Goal: Entertainment & Leisure: Consume media (video, audio)

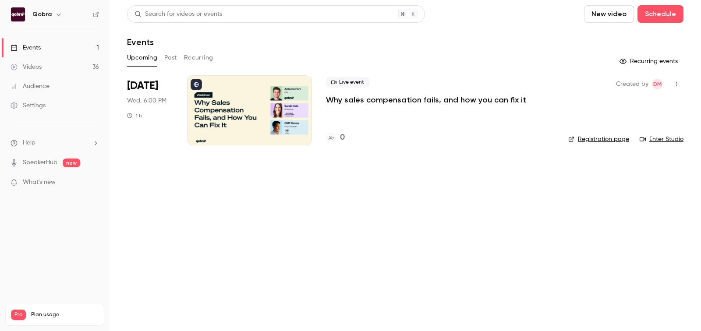
click at [347, 97] on p "Why sales compensation fails, and how you can fix it" at bounding box center [426, 100] width 200 height 11
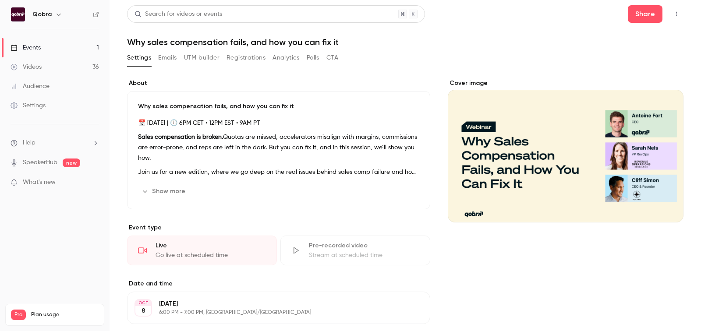
click at [50, 59] on link "Videos 36" at bounding box center [54, 66] width 109 height 19
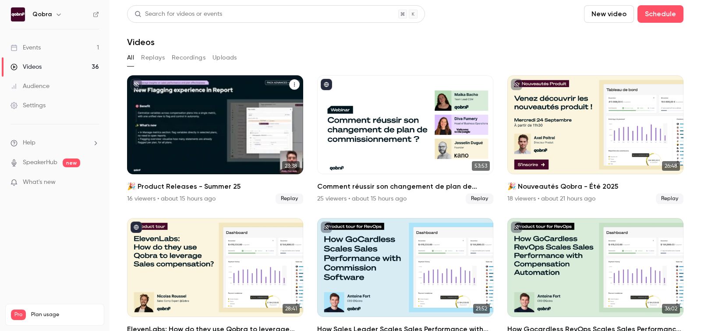
click at [205, 188] on h2 "🎉 Product Releases - Summer 25" at bounding box center [215, 186] width 176 height 11
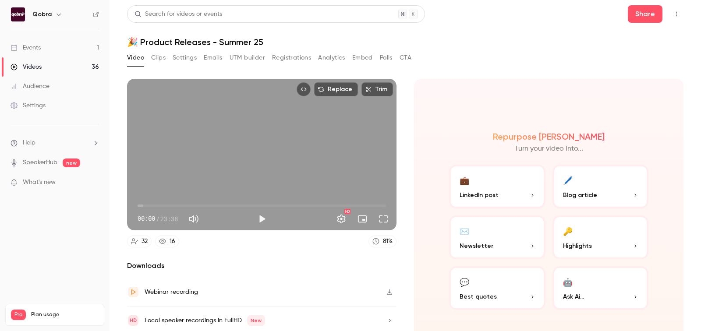
click at [334, 58] on button "Analytics" at bounding box center [331, 58] width 27 height 14
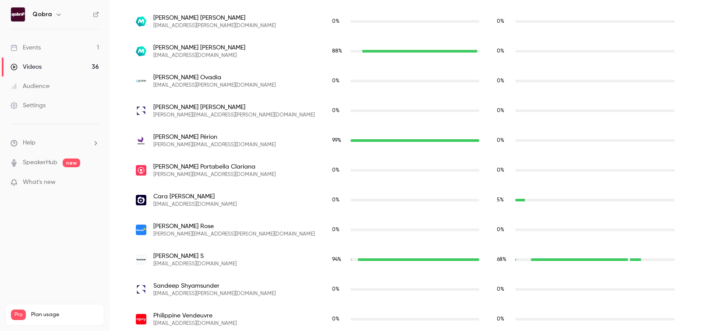
scroll to position [989, 0]
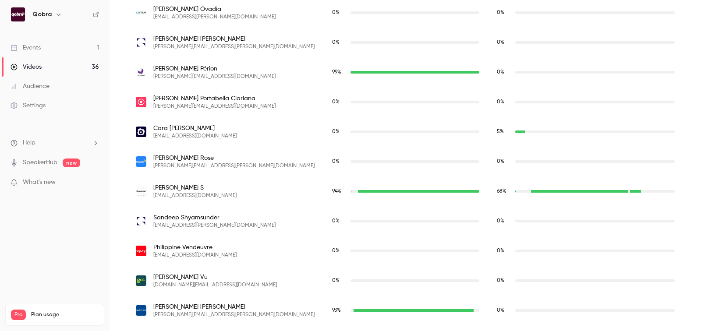
click at [173, 185] on span "[PERSON_NAME] S" at bounding box center [194, 187] width 83 height 9
click at [183, 195] on span "[EMAIL_ADDRESS][DOMAIN_NAME]" at bounding box center [194, 195] width 83 height 7
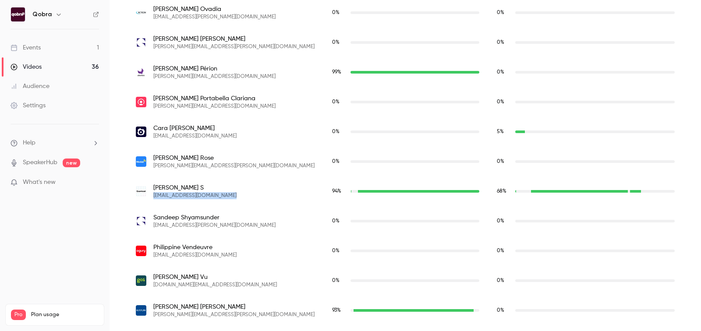
click at [183, 195] on span "[EMAIL_ADDRESS][DOMAIN_NAME]" at bounding box center [194, 195] width 83 height 7
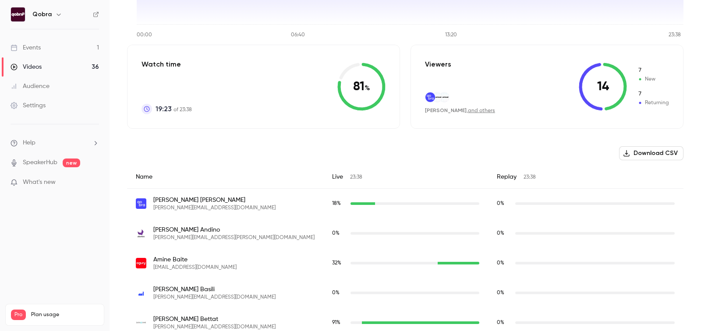
scroll to position [0, 0]
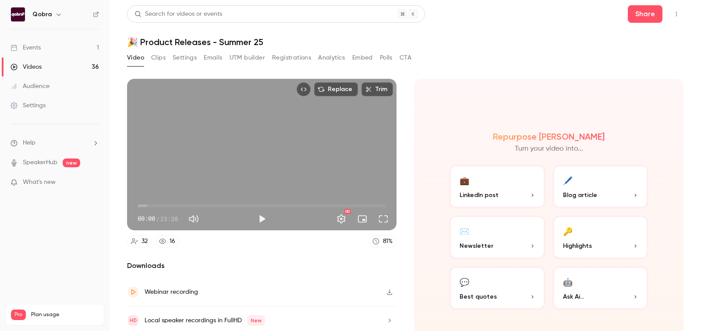
click at [57, 56] on link "Events 1" at bounding box center [54, 47] width 109 height 19
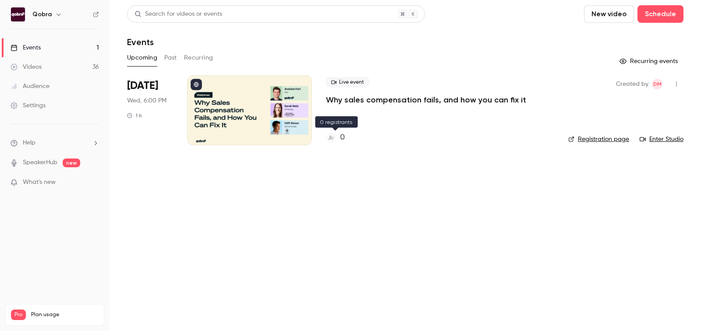
click at [342, 141] on h4 "0" at bounding box center [342, 138] width 5 height 12
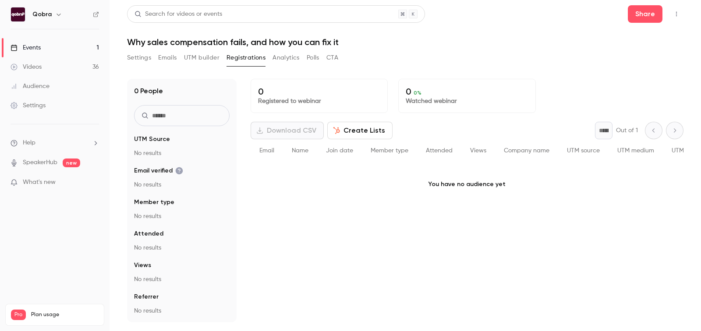
click at [54, 52] on link "Events 1" at bounding box center [54, 47] width 109 height 19
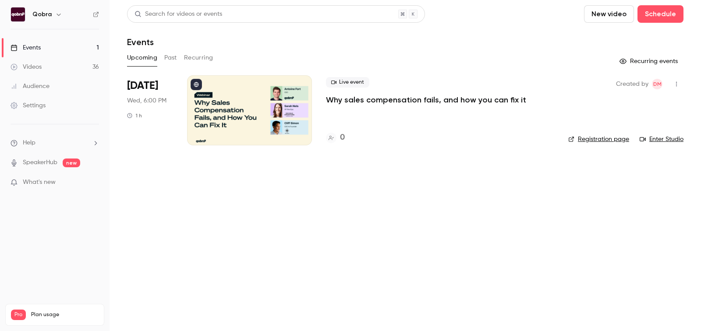
click at [355, 99] on p "Why sales compensation fails, and how you can fix it" at bounding box center [426, 100] width 200 height 11
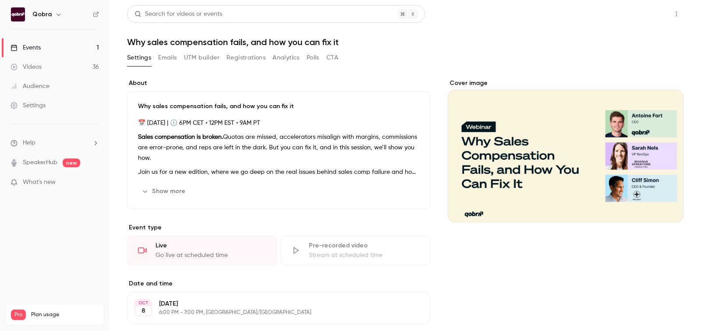
click at [649, 16] on button "Share" at bounding box center [645, 14] width 35 height 18
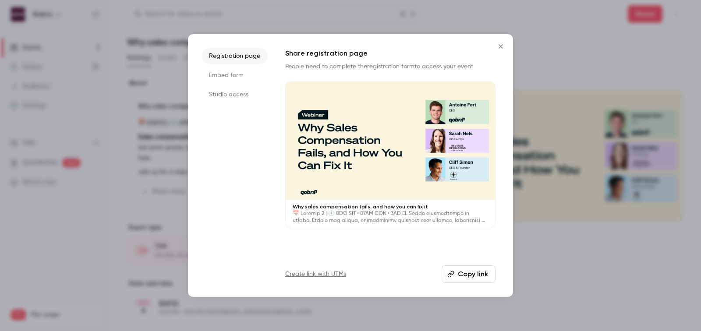
click at [478, 275] on button "Copy link" at bounding box center [468, 274] width 54 height 18
click at [545, 175] on div at bounding box center [350, 165] width 701 height 331
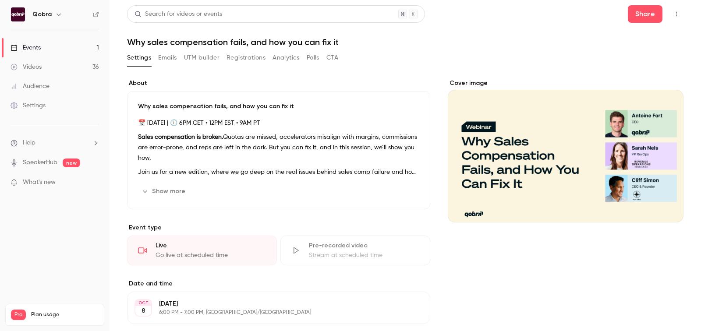
click at [202, 57] on button "UTM builder" at bounding box center [201, 58] width 35 height 14
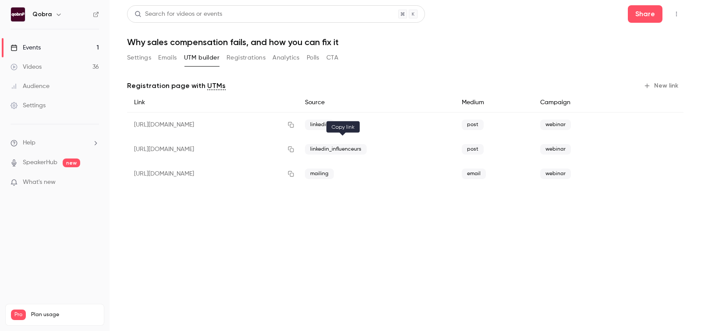
click at [294, 148] on icon "button" at bounding box center [290, 149] width 7 height 6
click at [62, 45] on link "Events 1" at bounding box center [54, 47] width 109 height 19
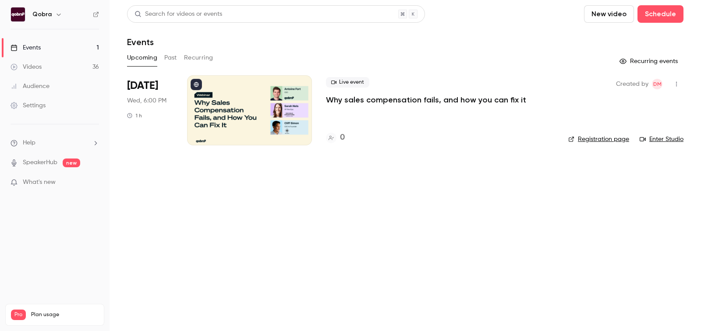
click at [48, 67] on link "Videos 36" at bounding box center [54, 66] width 109 height 19
click at [345, 139] on h4 "0" at bounding box center [342, 138] width 5 height 12
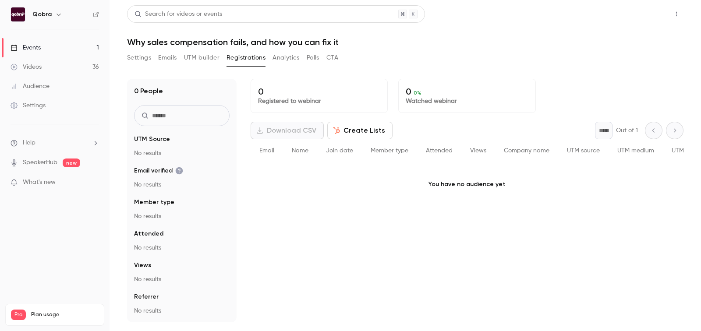
click at [652, 10] on button "Share" at bounding box center [645, 14] width 35 height 18
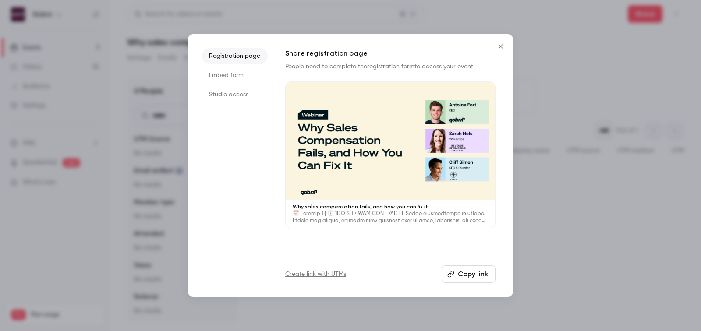
click at [501, 42] on button "Close" at bounding box center [501, 47] width 18 height 18
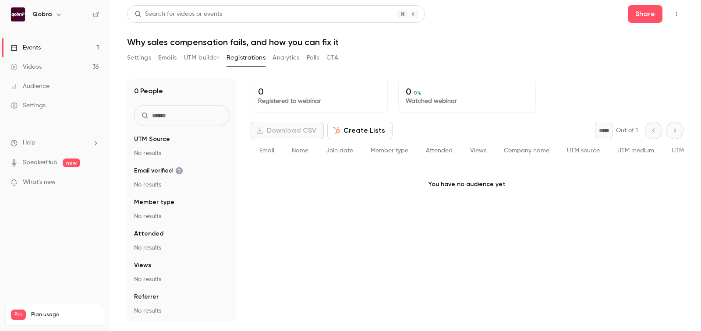
click at [211, 60] on button "UTM builder" at bounding box center [201, 58] width 35 height 14
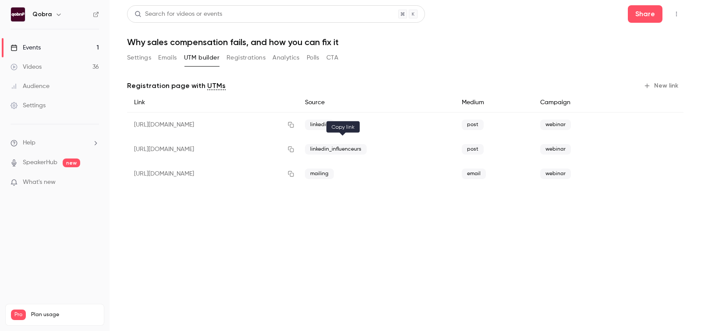
click at [294, 148] on icon "button" at bounding box center [291, 150] width 6 height 6
click at [294, 149] on icon "button" at bounding box center [290, 149] width 7 height 6
click at [37, 55] on link "Events 1" at bounding box center [54, 47] width 109 height 19
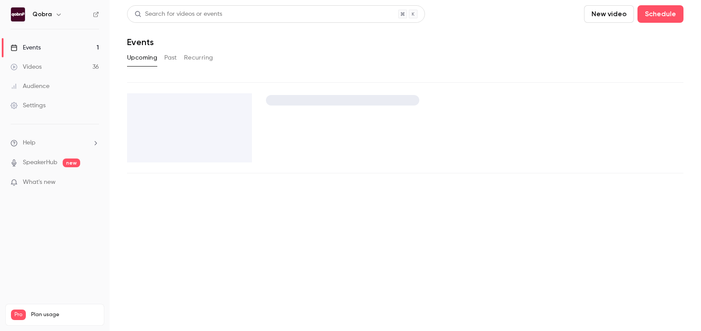
click at [37, 64] on div "Videos" at bounding box center [26, 67] width 31 height 9
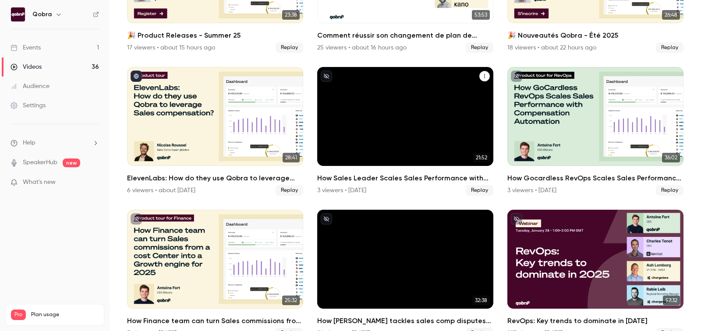
scroll to position [160, 0]
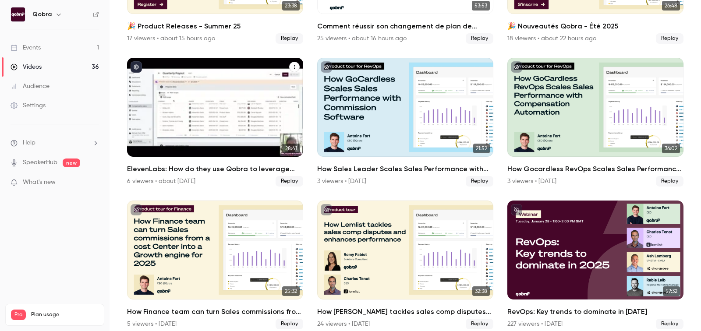
click at [153, 177] on div "6 viewers • about [DATE]" at bounding box center [161, 181] width 68 height 9
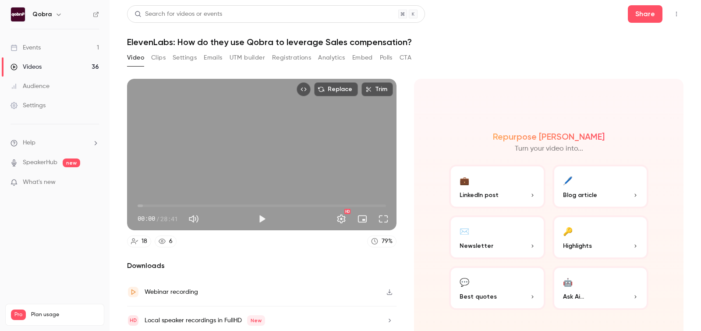
click at [326, 60] on button "Analytics" at bounding box center [331, 58] width 27 height 14
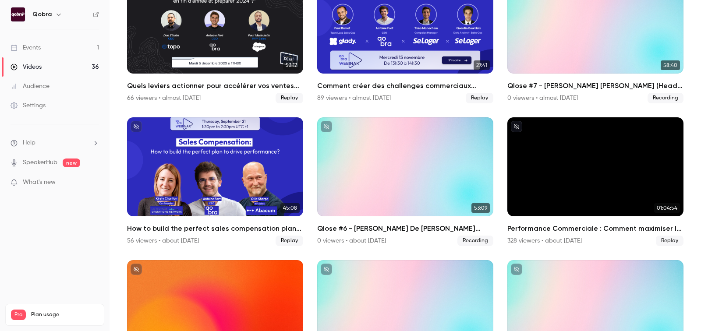
scroll to position [992, 0]
